Goal: Task Accomplishment & Management: Manage account settings

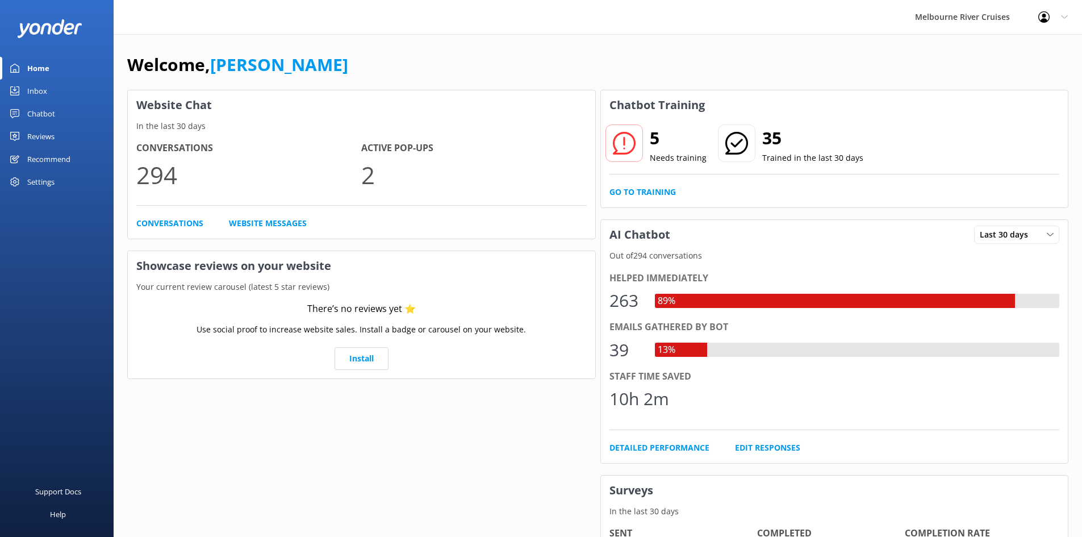
drag, startPoint x: 0, startPoint y: 0, endPoint x: 43, endPoint y: 86, distance: 96.0
click at [43, 86] on div "Inbox" at bounding box center [37, 91] width 20 height 23
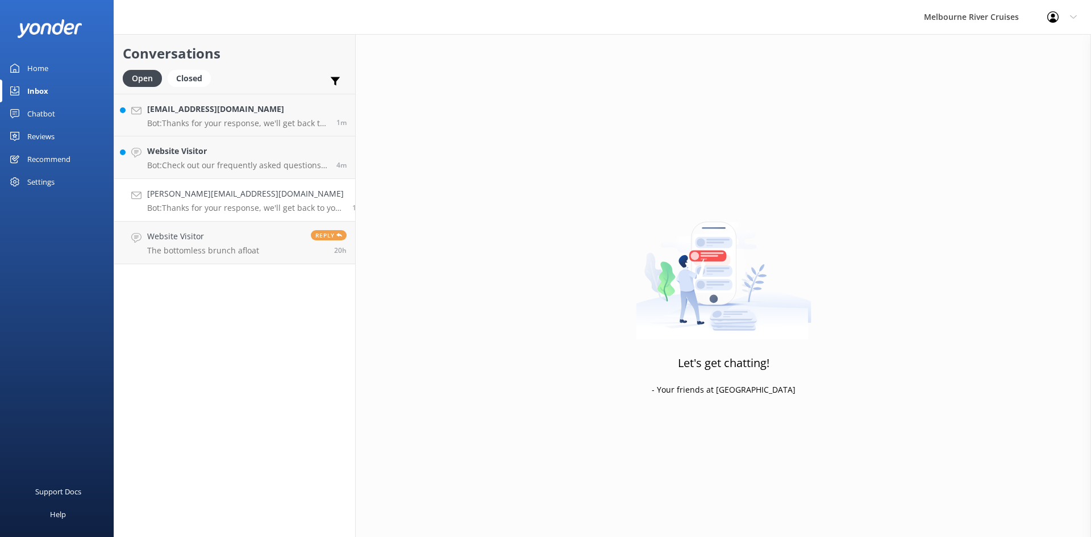
click at [198, 204] on p "Bot: Thanks for your response, we'll get back to you as soon as we can during o…" at bounding box center [245, 208] width 197 height 10
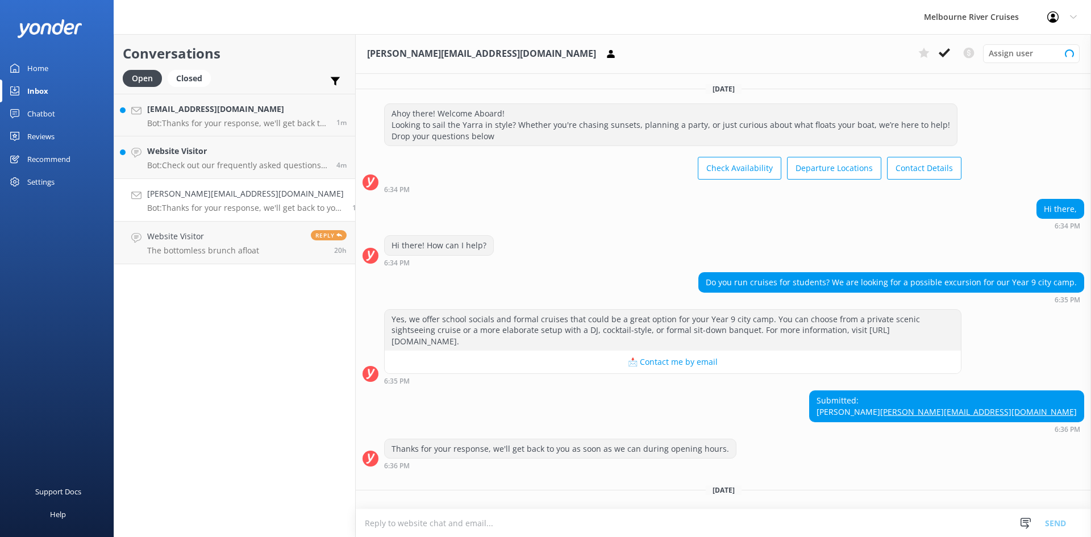
scroll to position [32, 0]
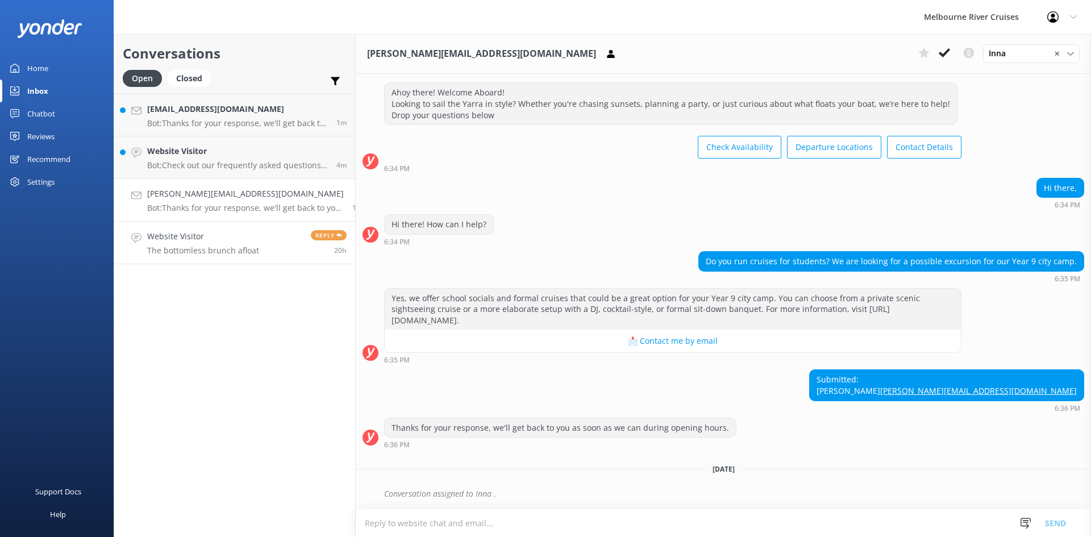
click at [207, 239] on h4 "Website Visitor" at bounding box center [203, 236] width 112 height 12
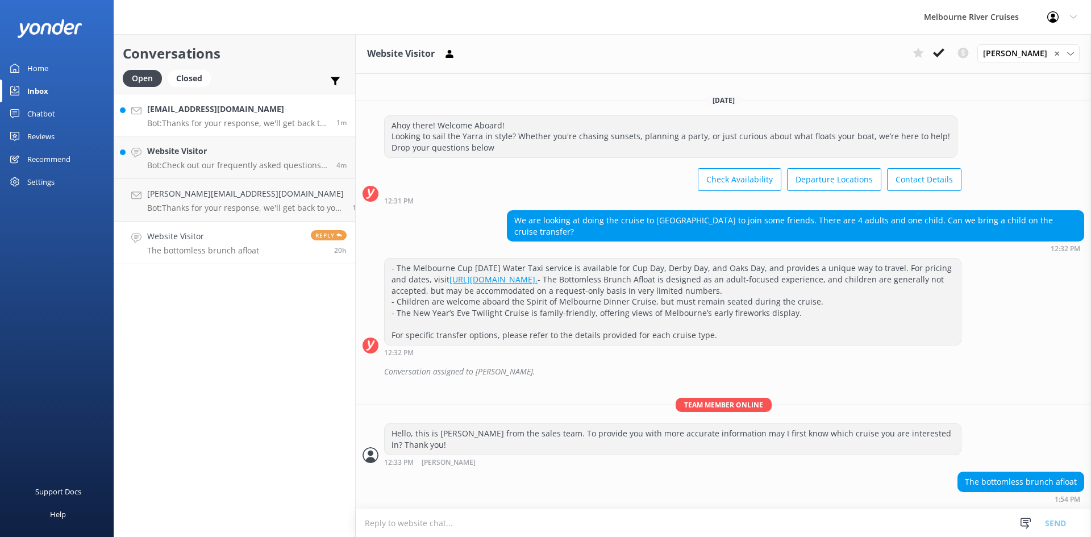
click at [198, 115] on h4 "[EMAIL_ADDRESS][DOMAIN_NAME]" at bounding box center [237, 109] width 181 height 12
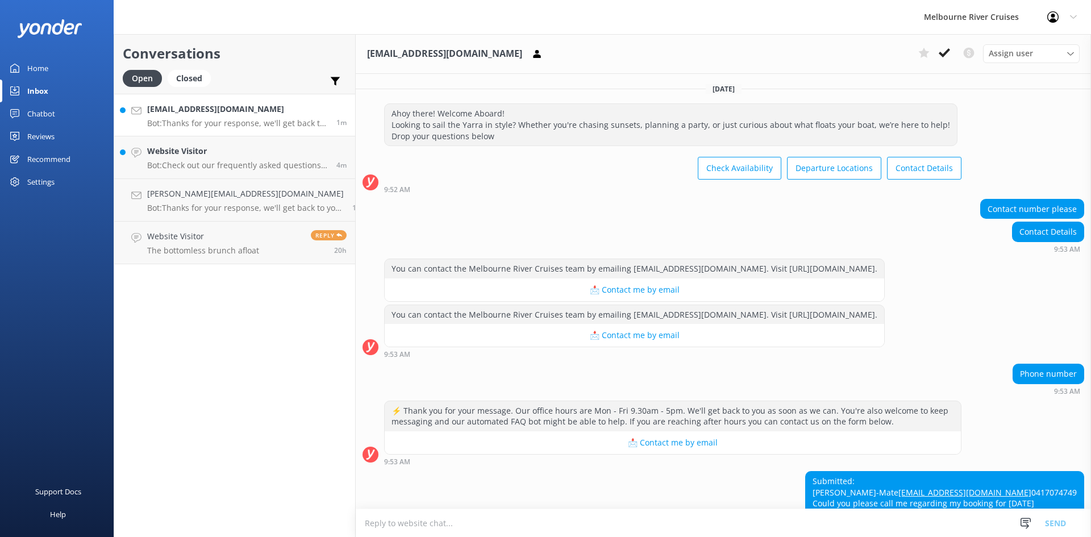
scroll to position [80, 0]
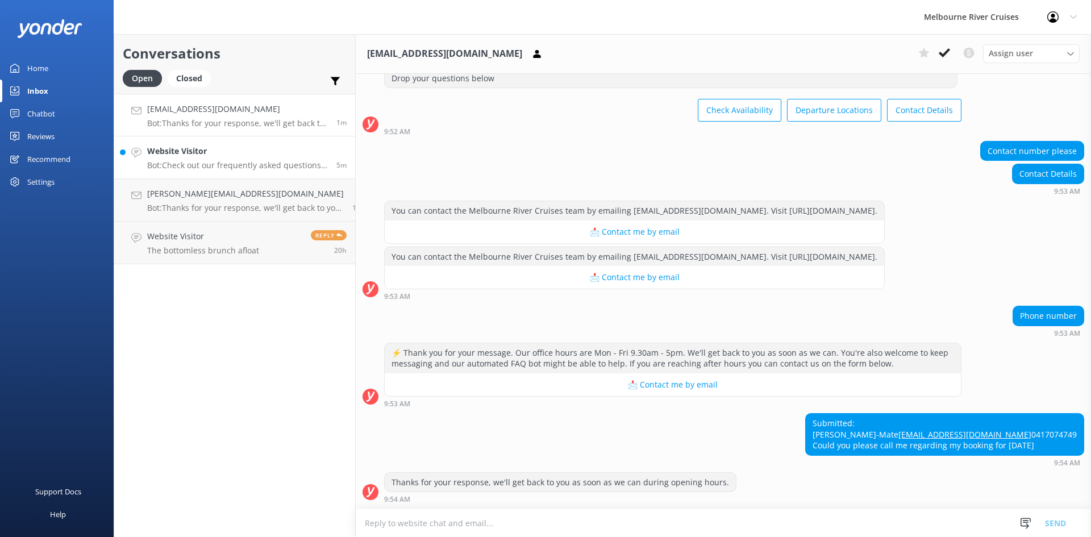
click at [219, 155] on h4 "Website Visitor" at bounding box center [237, 151] width 181 height 12
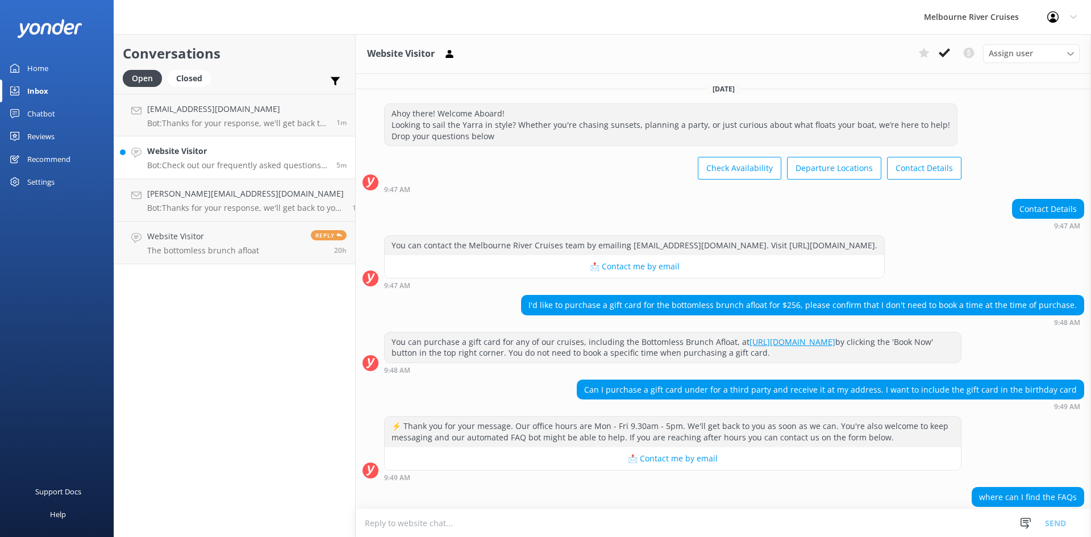
scroll to position [52, 0]
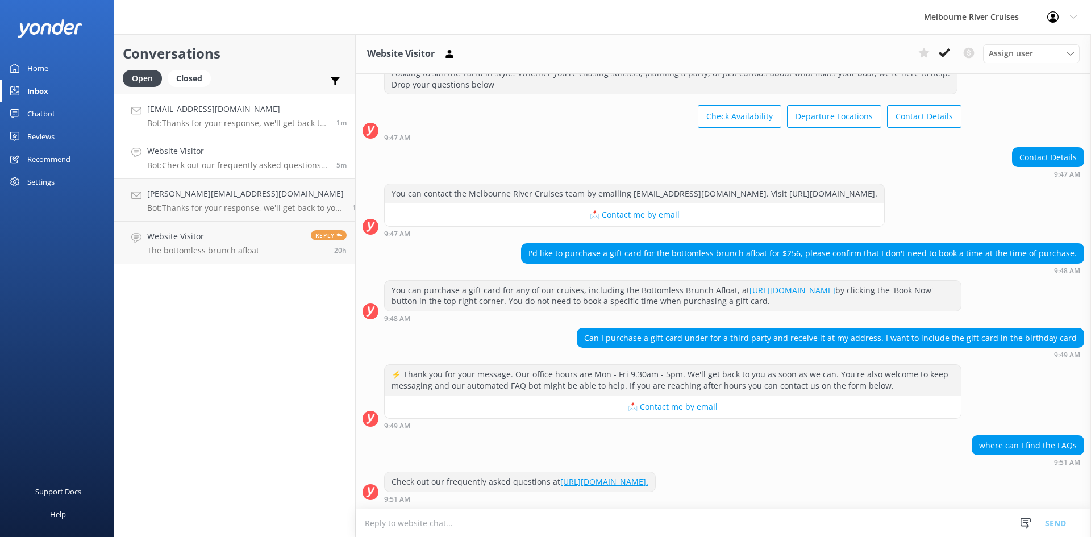
click at [170, 112] on h4 "[EMAIL_ADDRESS][DOMAIN_NAME]" at bounding box center [237, 109] width 181 height 12
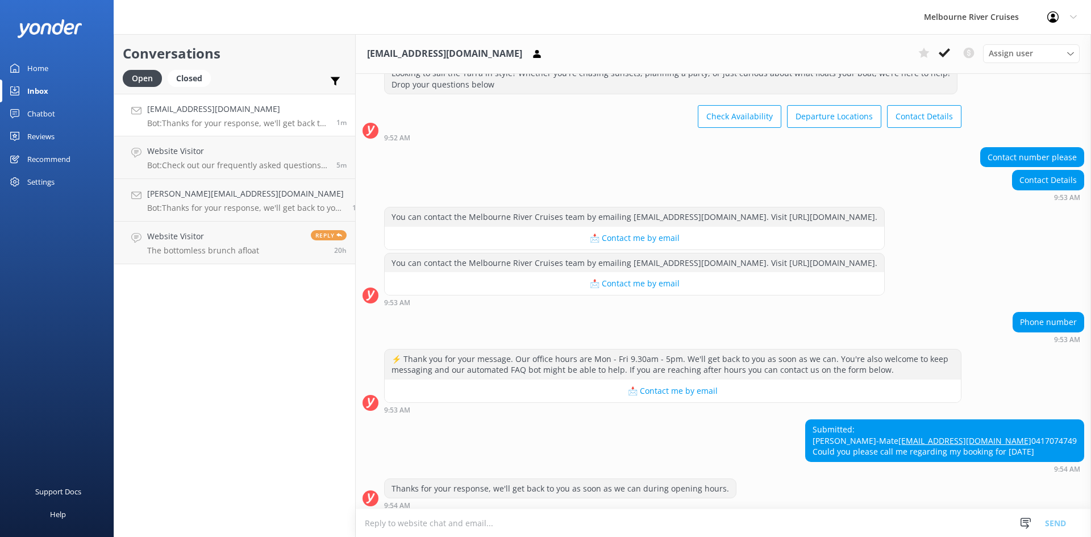
scroll to position [80, 0]
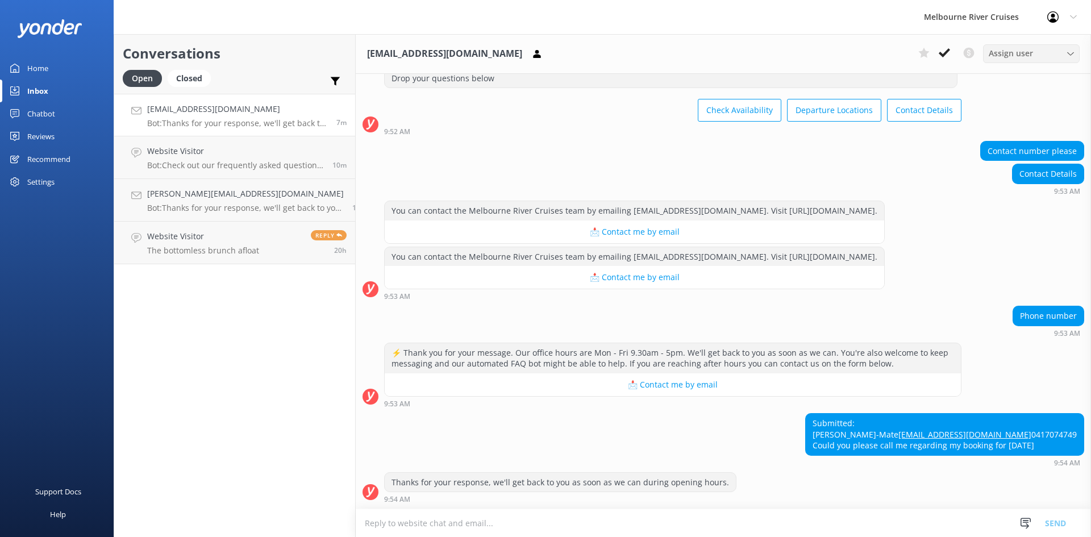
click at [1029, 52] on span "Assign user" at bounding box center [1010, 53] width 44 height 12
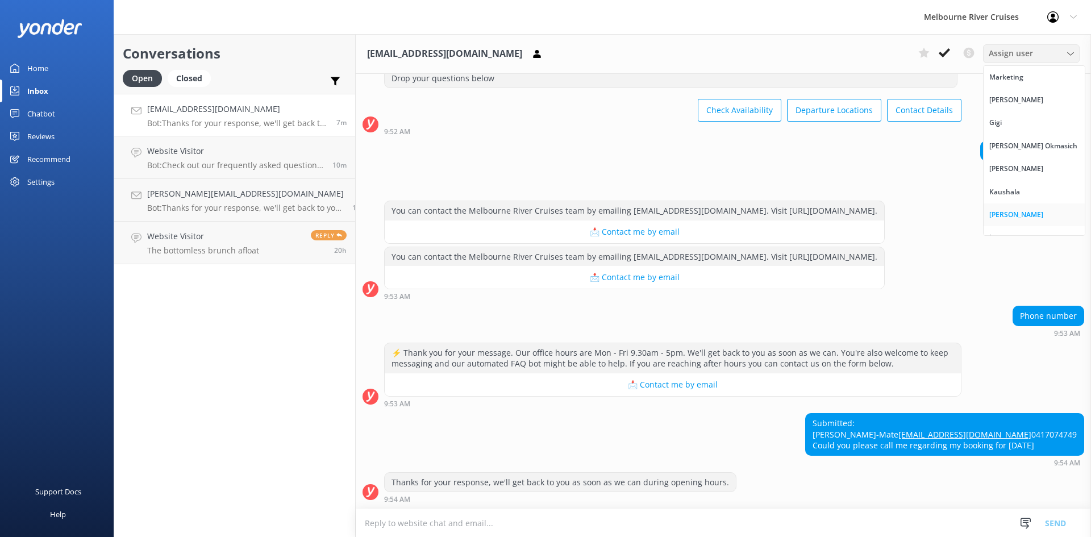
click at [1013, 215] on link "[PERSON_NAME]" at bounding box center [1033, 214] width 101 height 23
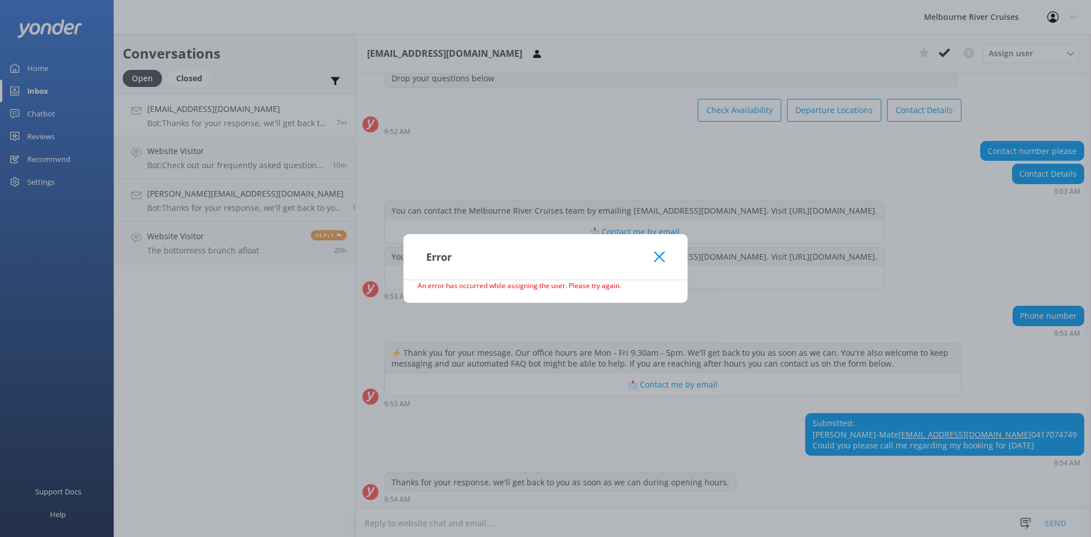
click at [662, 256] on icon at bounding box center [659, 256] width 11 height 11
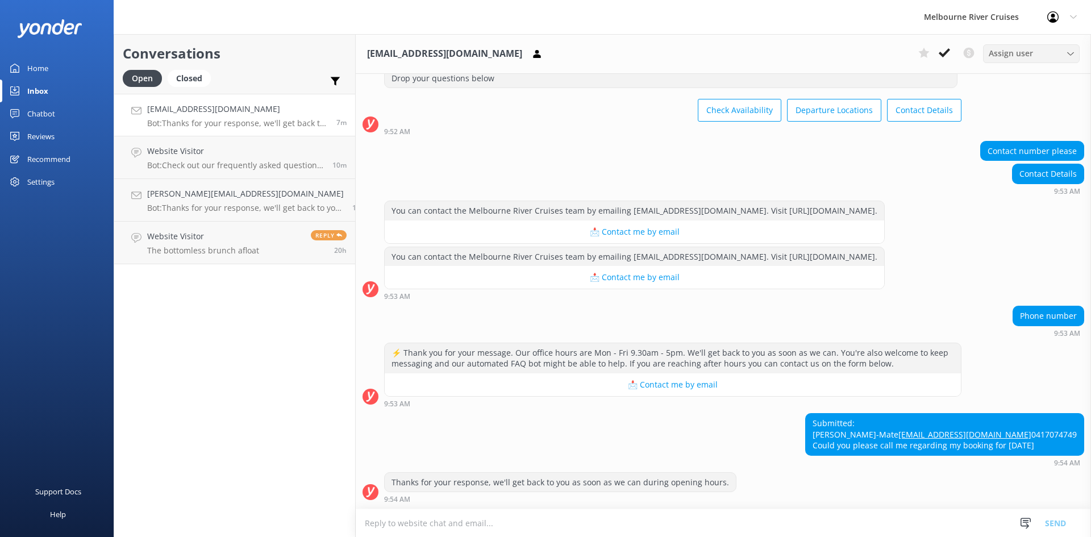
click at [1063, 52] on div "Assign user" at bounding box center [1030, 53] width 91 height 12
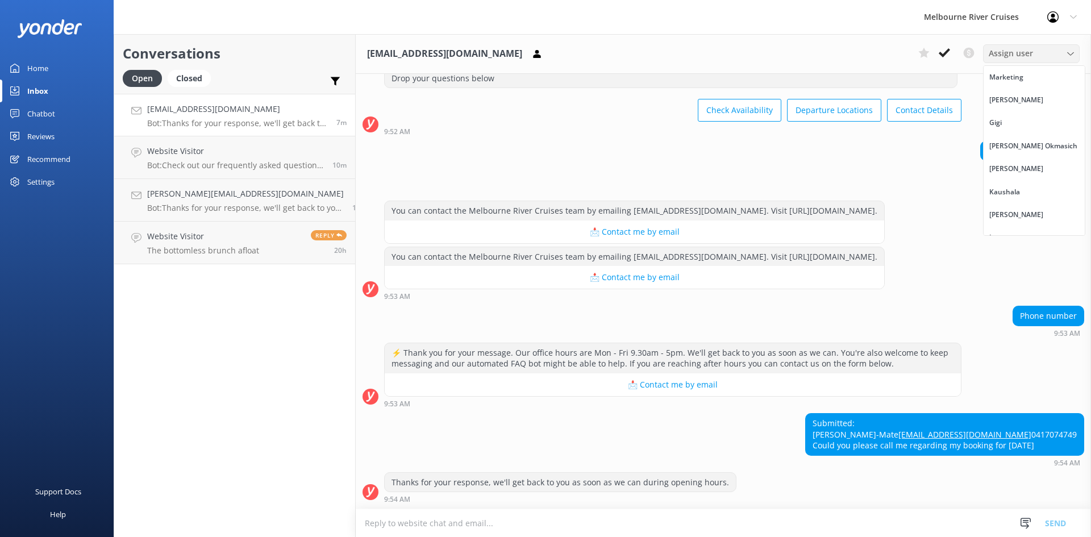
scroll to position [14, 0]
click at [1011, 202] on div "[PERSON_NAME]" at bounding box center [1016, 200] width 54 height 11
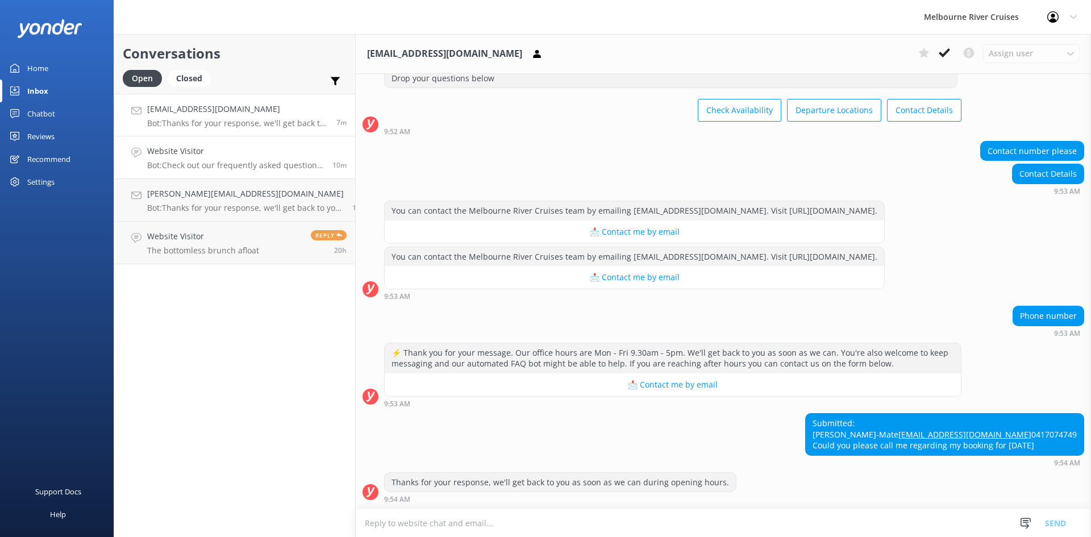
click at [223, 146] on h4 "Website Visitor" at bounding box center [235, 151] width 177 height 12
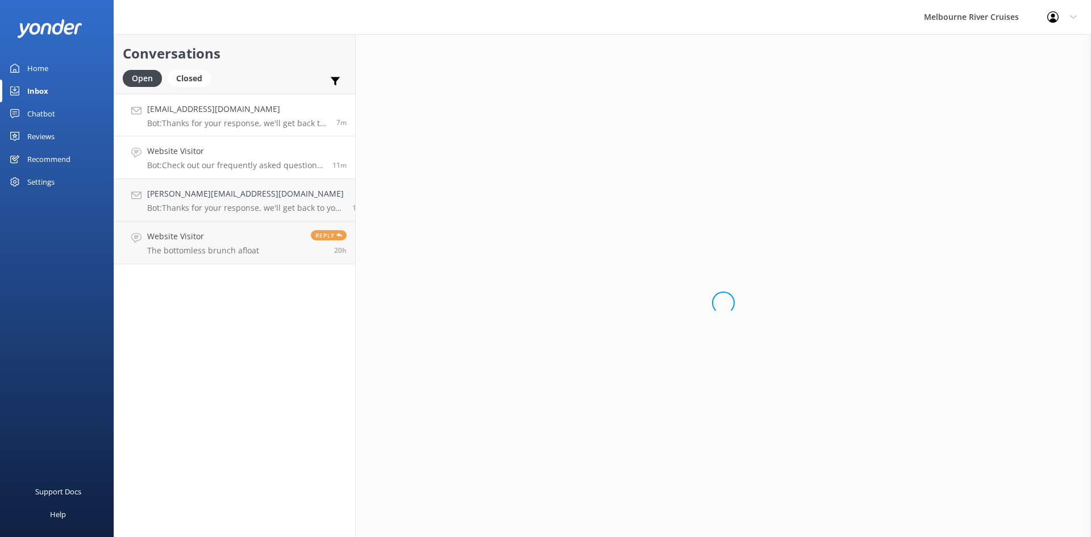
click at [208, 115] on div "[EMAIL_ADDRESS][DOMAIN_NAME] Bot: Thanks for your response, we'll get back to y…" at bounding box center [237, 115] width 181 height 24
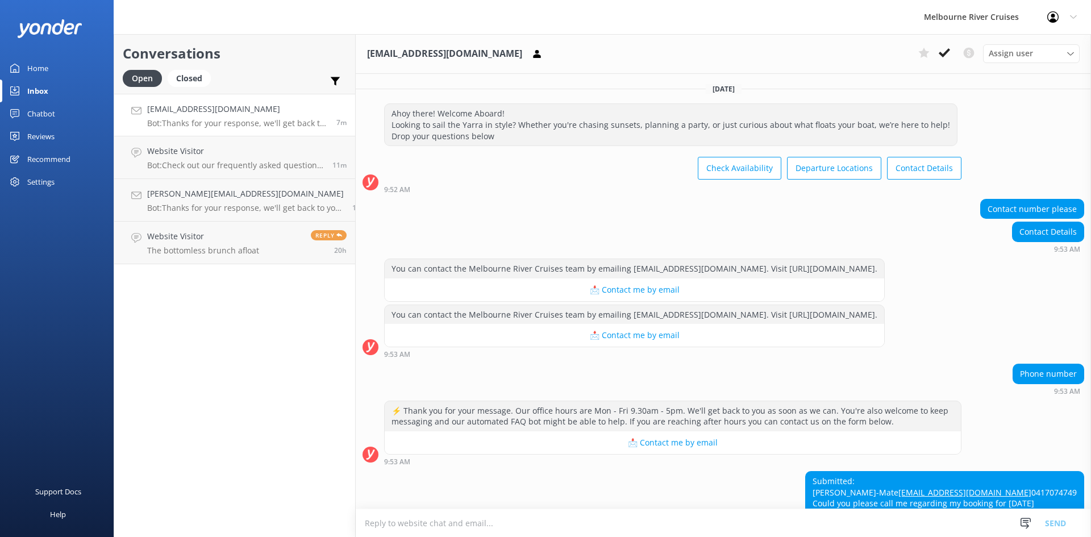
scroll to position [80, 0]
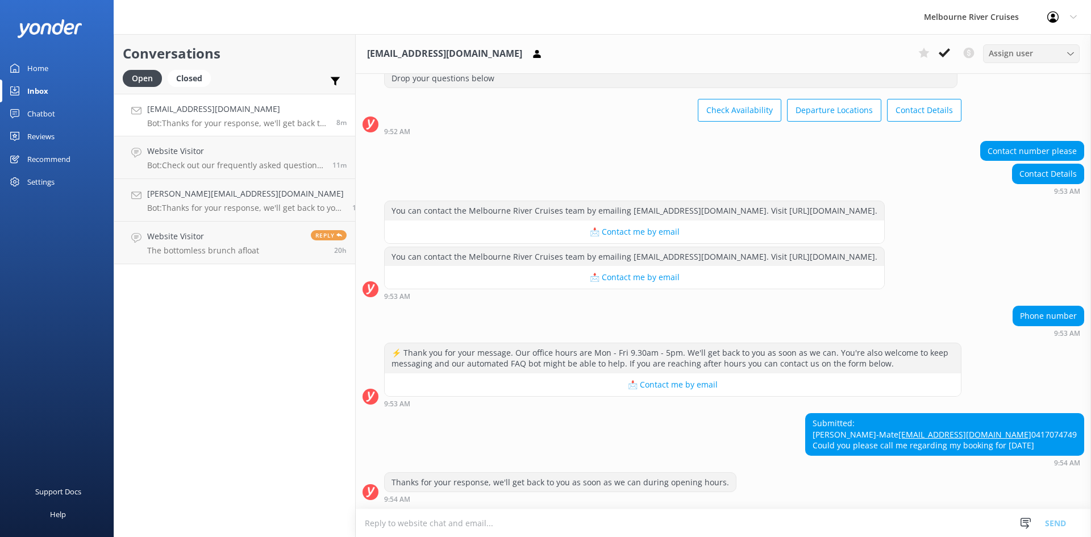
click at [1068, 52] on icon at bounding box center [1070, 54] width 7 height 7
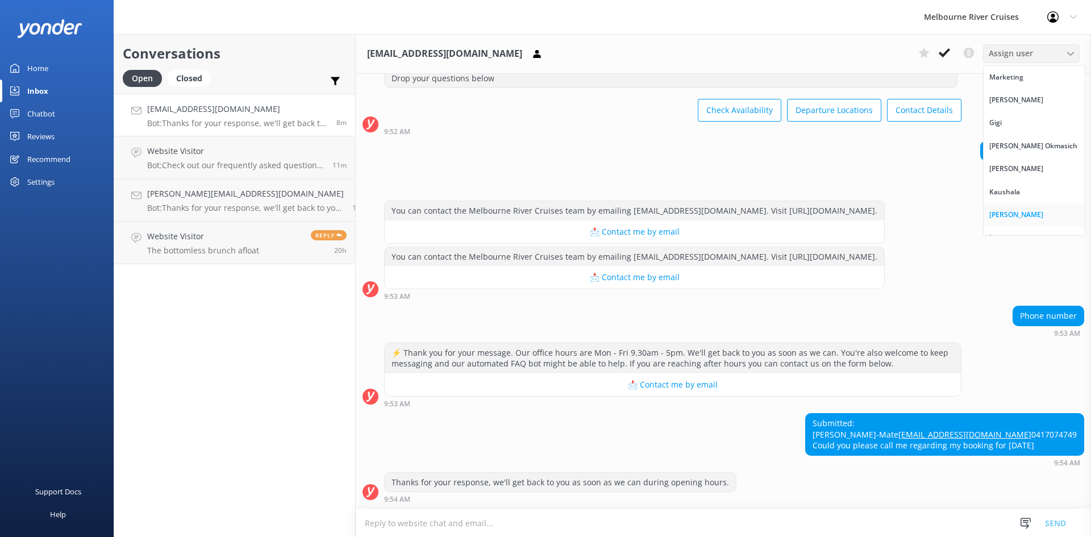
click at [1001, 216] on div "[PERSON_NAME]" at bounding box center [1016, 214] width 54 height 11
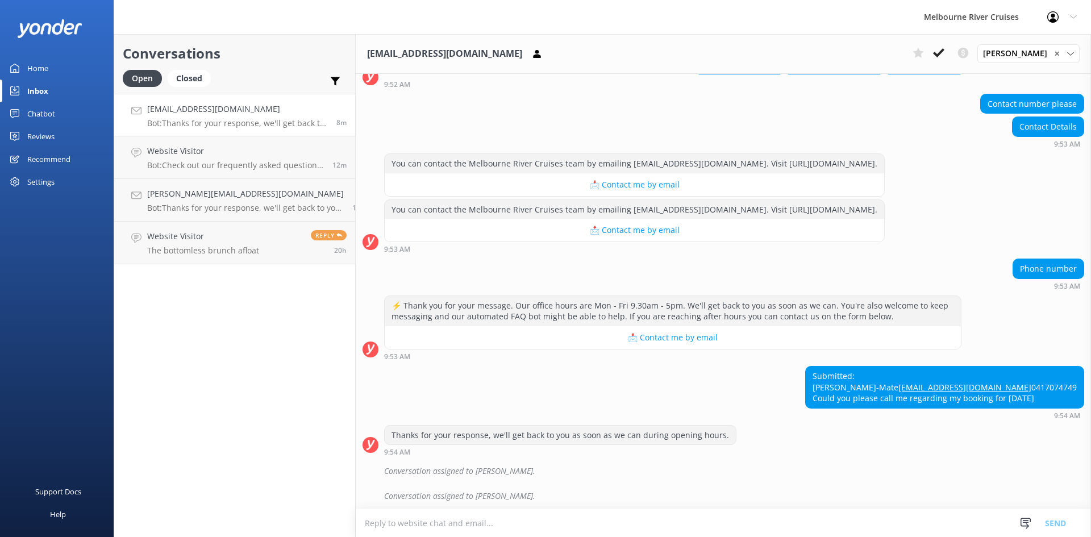
scroll to position [130, 0]
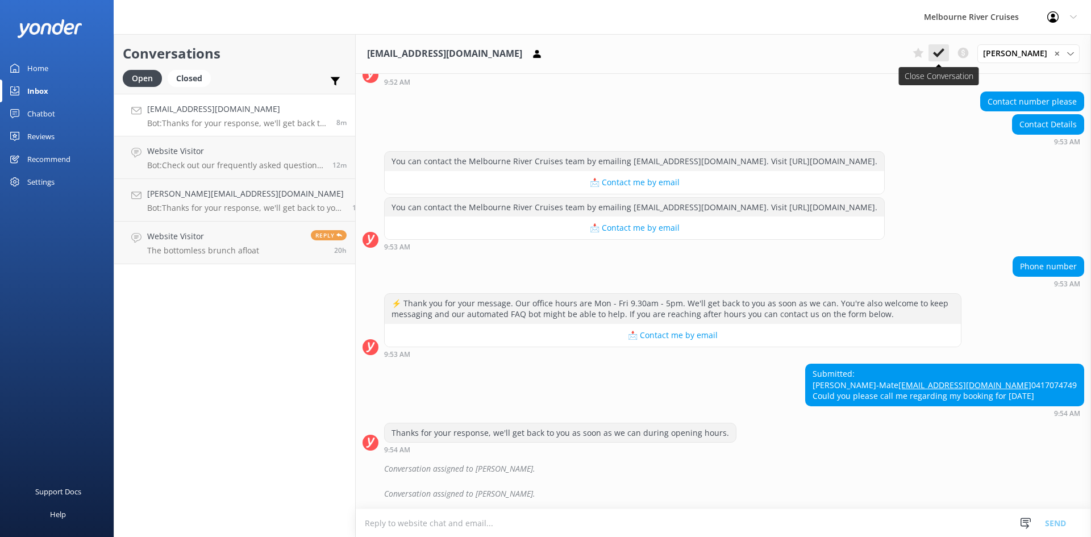
click at [943, 52] on icon at bounding box center [938, 52] width 11 height 11
